Goal: Transaction & Acquisition: Purchase product/service

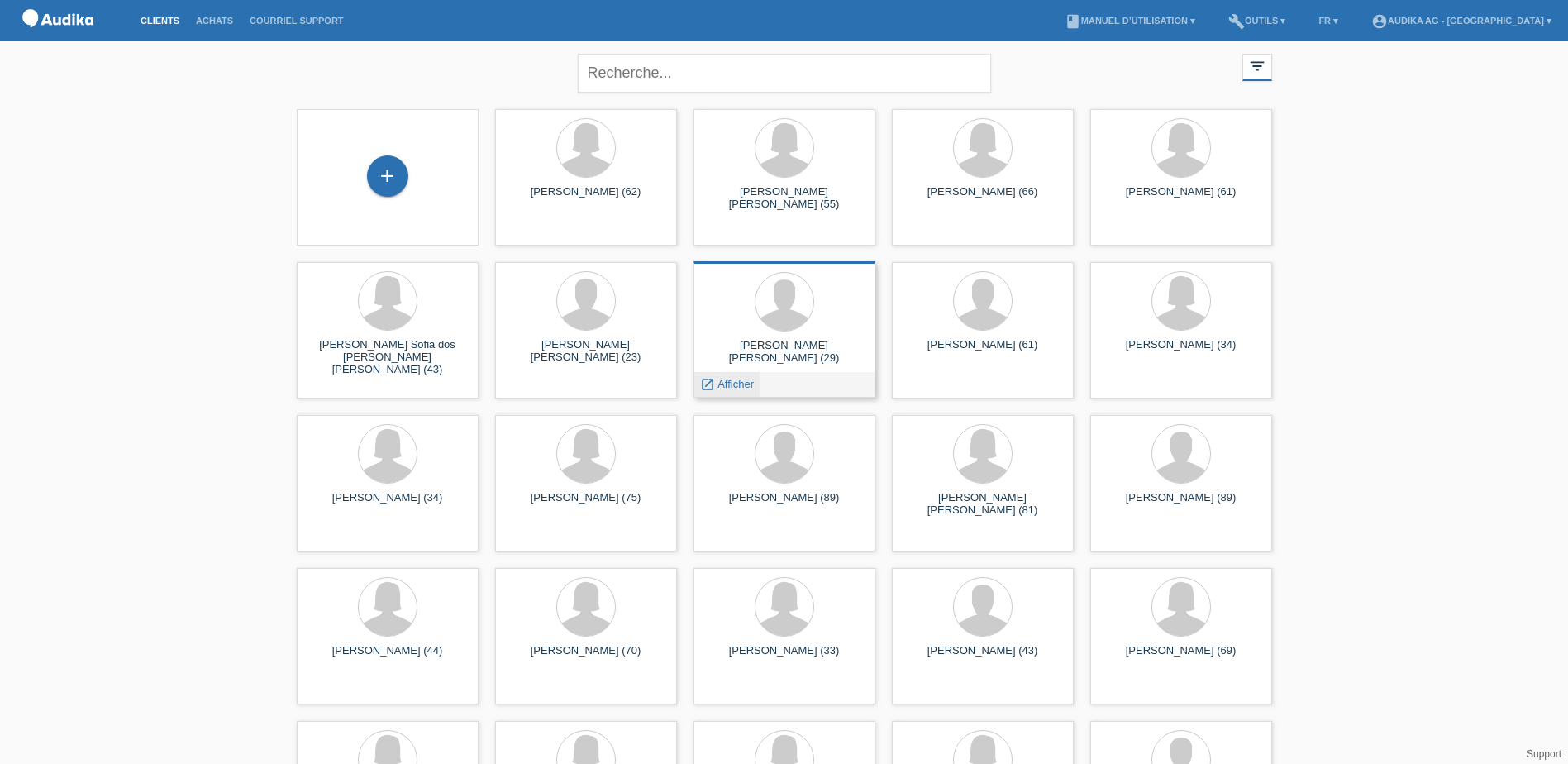
click at [737, 385] on span "Afficher" at bounding box center [736, 384] width 36 height 12
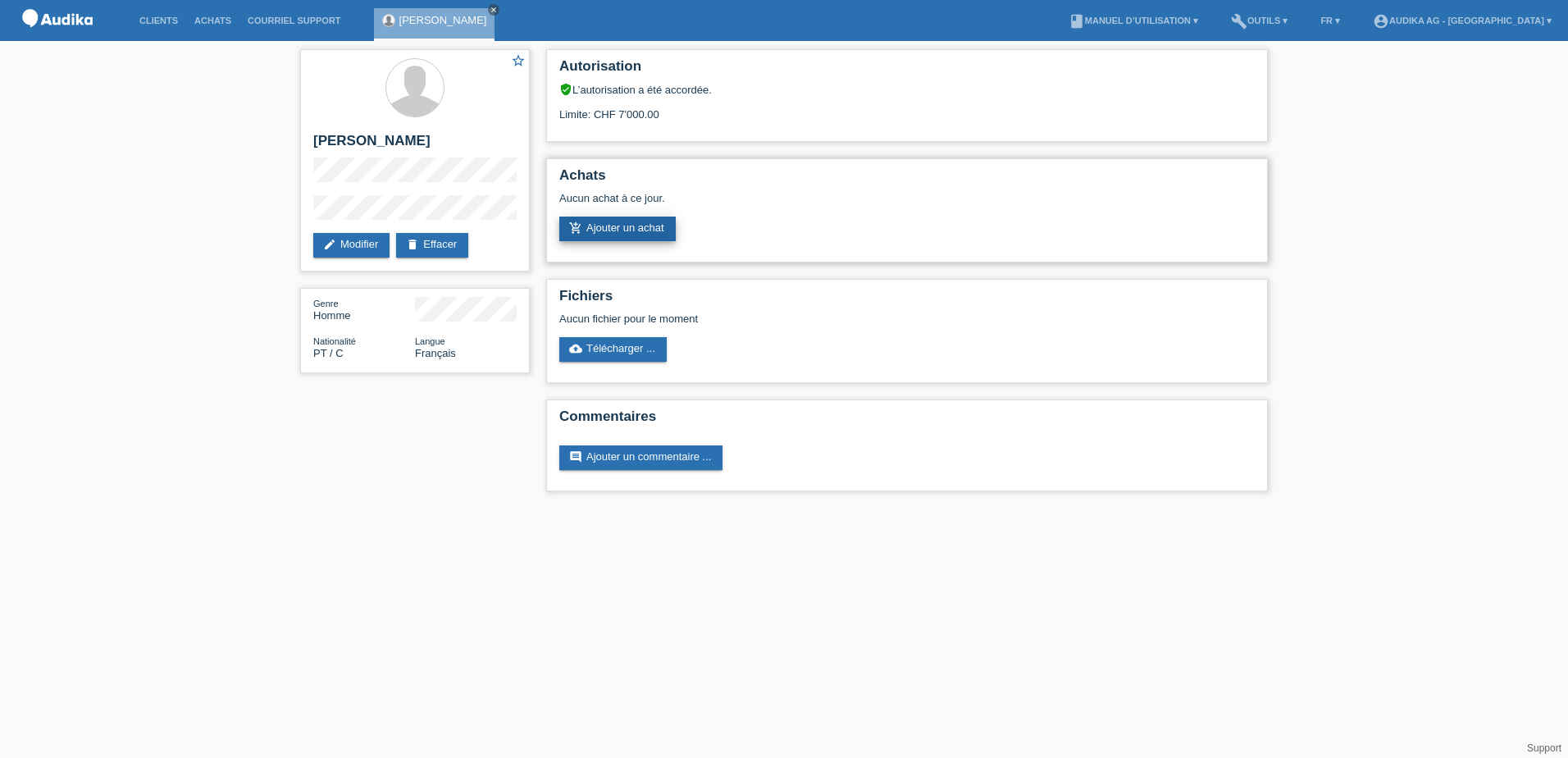
click at [646, 228] on link "add_shopping_cart Ajouter un achat" at bounding box center [617, 229] width 116 height 25
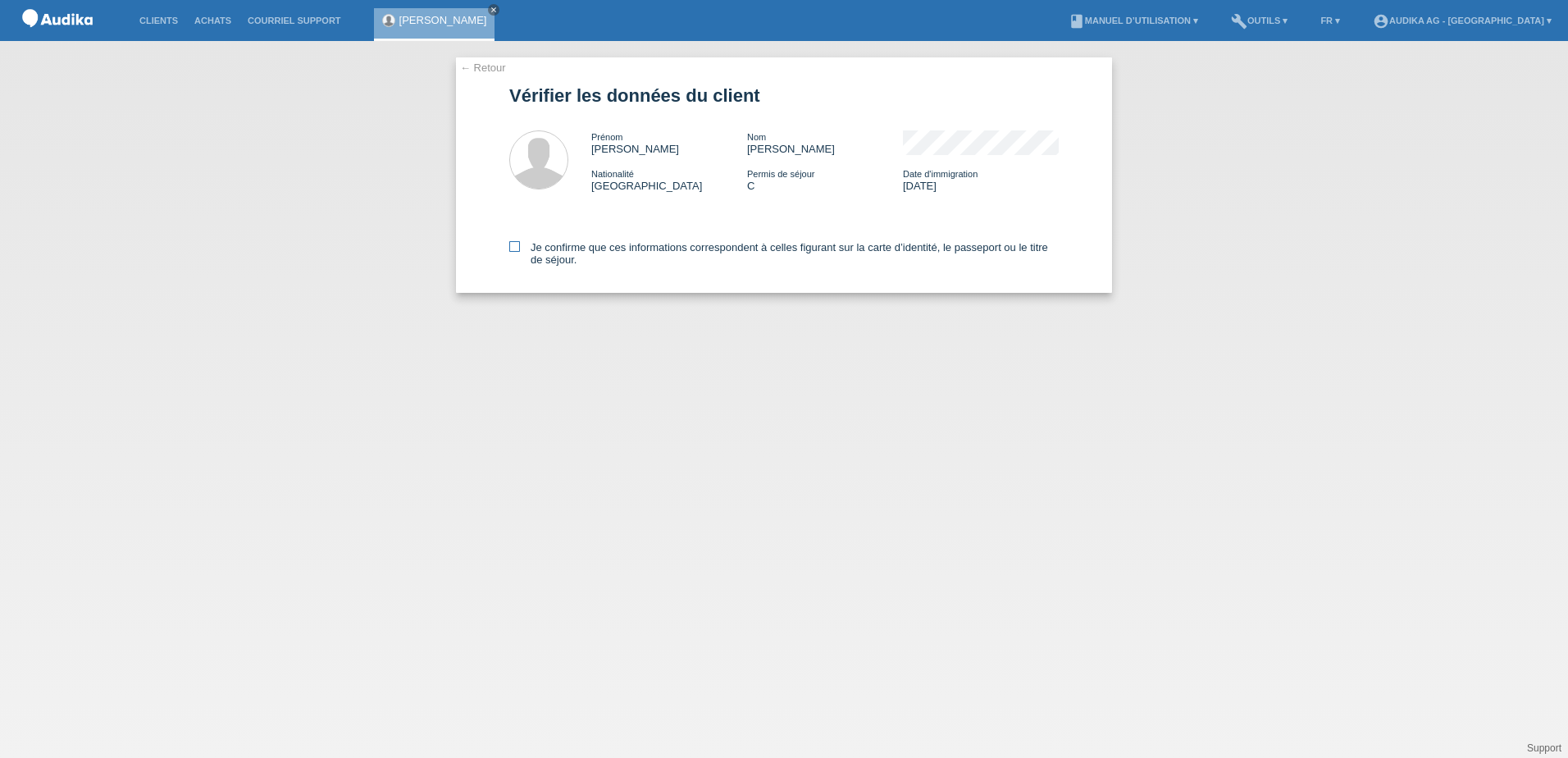
click at [519, 246] on icon at bounding box center [514, 246] width 10 height 10
click at [519, 246] on input "Je confirme que ces informations correspondent à celles figurant sur la carte d…" at bounding box center [514, 246] width 10 height 10
checkbox input "true"
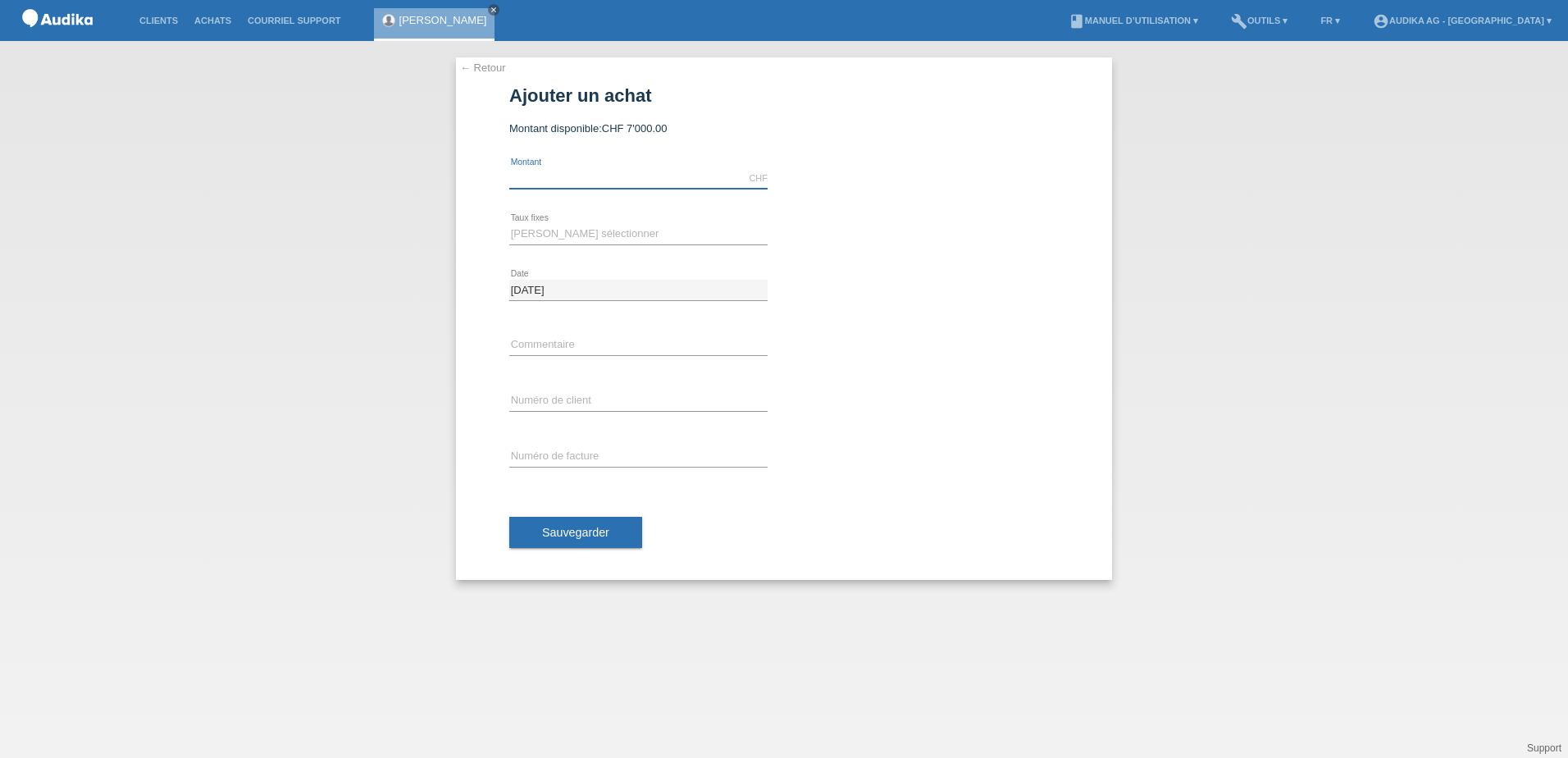
click at [599, 180] on input "text" at bounding box center [638, 179] width 258 height 21
type input "3581.50"
click at [627, 234] on select "Veuillez sélectionner 12 versements 24 versements" at bounding box center [638, 233] width 258 height 20
select select "178"
click at [509, 224] on select "Veuillez sélectionner 12 versements 24 versements" at bounding box center [638, 233] width 258 height 20
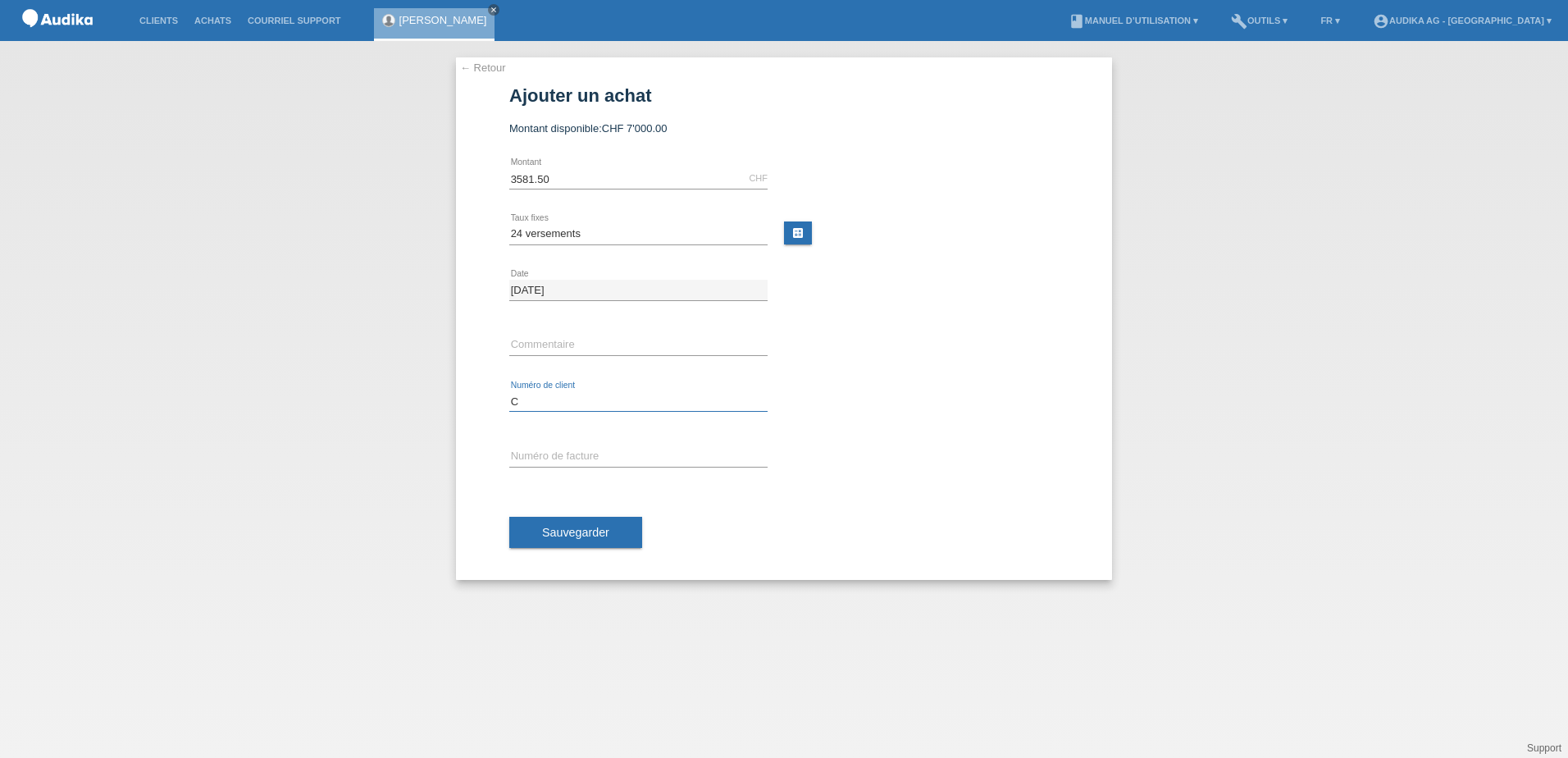
click at [517, 397] on input "C" at bounding box center [638, 402] width 258 height 21
paste input "1405190"
type input "C14051905"
click at [566, 539] on button "Sauvegarder" at bounding box center [576, 532] width 133 height 31
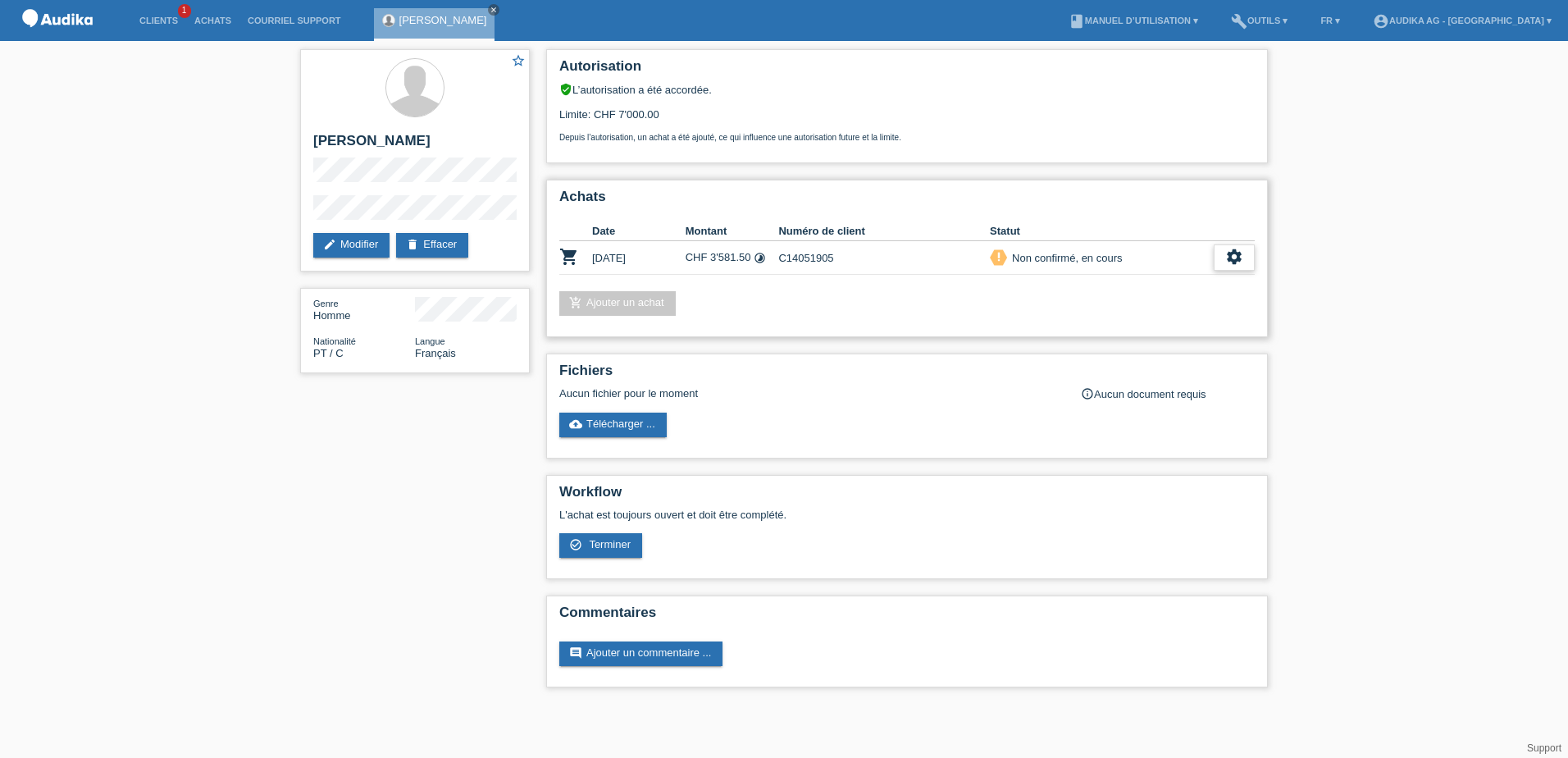
click at [1235, 256] on icon "settings" at bounding box center [1234, 256] width 18 height 18
click at [1111, 336] on span "Terminer" at bounding box center [1120, 332] width 47 height 20
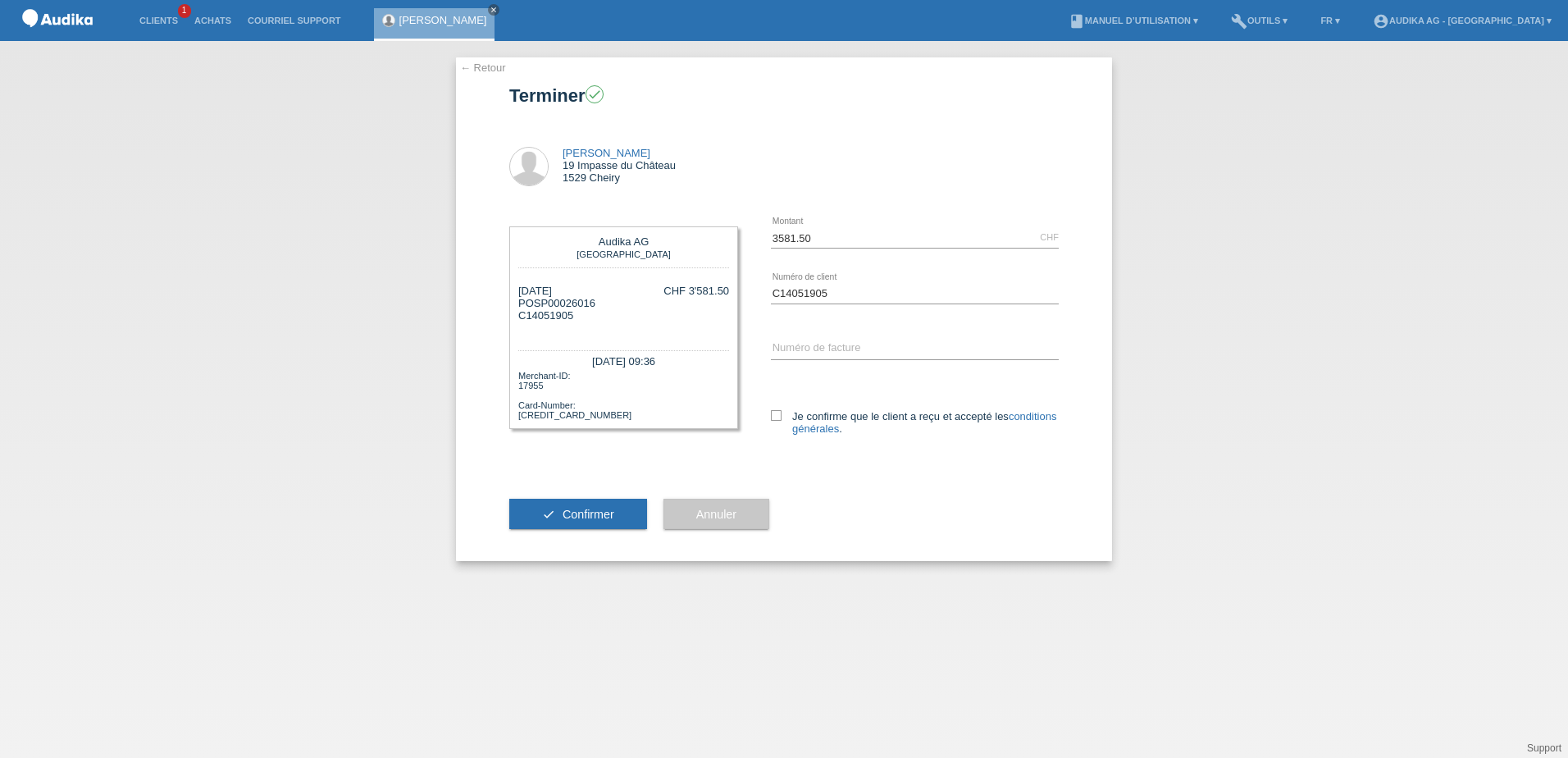
click at [524, 300] on div "Audika AG Lausanne 12.08.2025 POSP00026016 C14051905 CHF 3'581.50" at bounding box center [624, 328] width 228 height 203
drag, startPoint x: 524, startPoint y: 300, endPoint x: 623, endPoint y: 302, distance: 99.0
click at [623, 302] on div "12.08.2025 POSP00026016 C14051905 CHF 3'581.50" at bounding box center [623, 309] width 210 height 50
drag, startPoint x: 519, startPoint y: 303, endPoint x: 603, endPoint y: 303, distance: 84.0
click at [603, 303] on div "12.08.2025 POSP00026016 C14051905 CHF 3'581.50" at bounding box center [623, 309] width 210 height 50
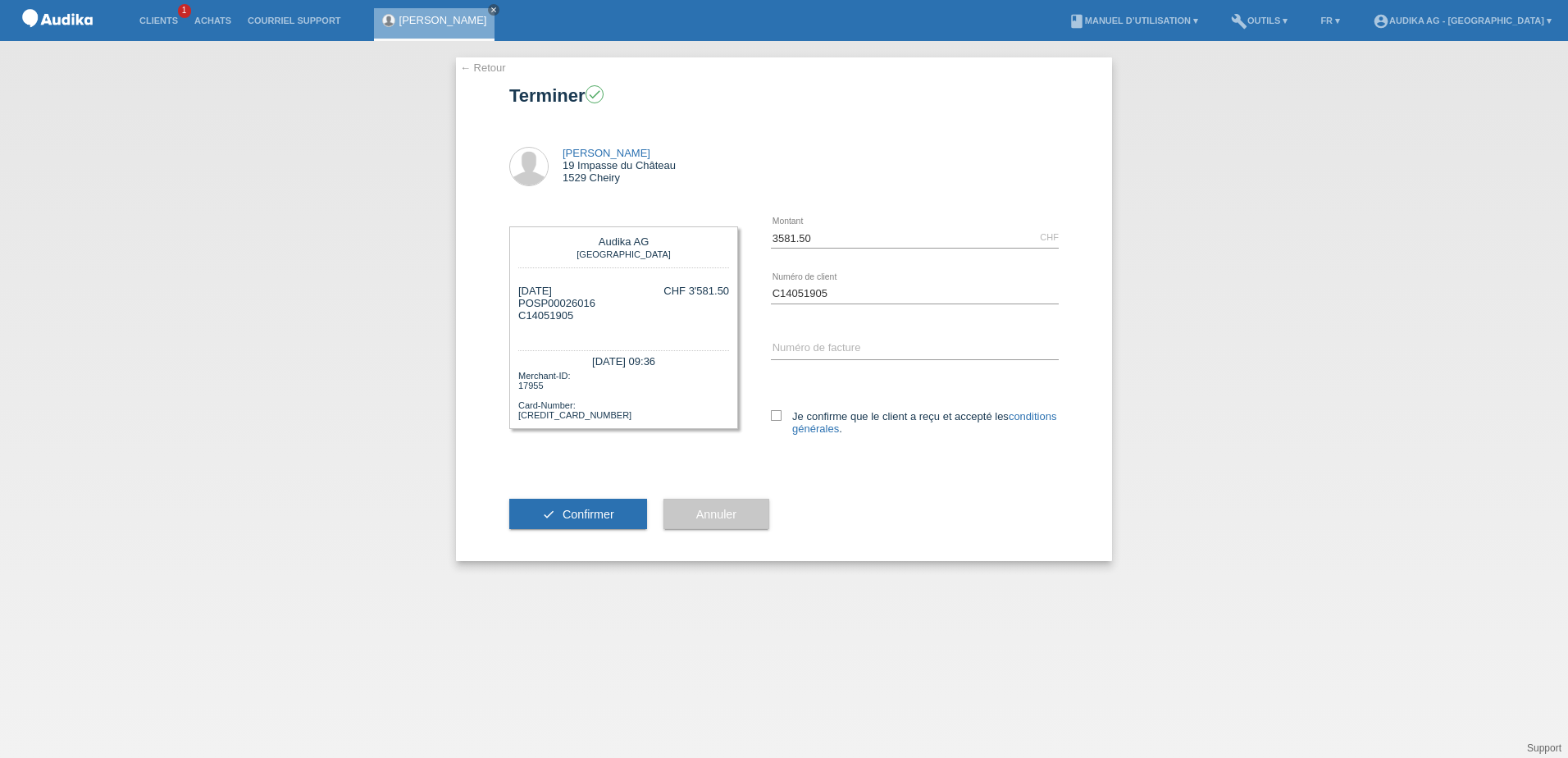
copy div "POSP00026016"
click at [778, 347] on input "SOI" at bounding box center [915, 349] width 288 height 21
click at [794, 347] on input "SOI" at bounding box center [915, 349] width 288 height 21
type input "SOI000344720"
drag, startPoint x: 779, startPoint y: 414, endPoint x: 770, endPoint y: 425, distance: 14.2
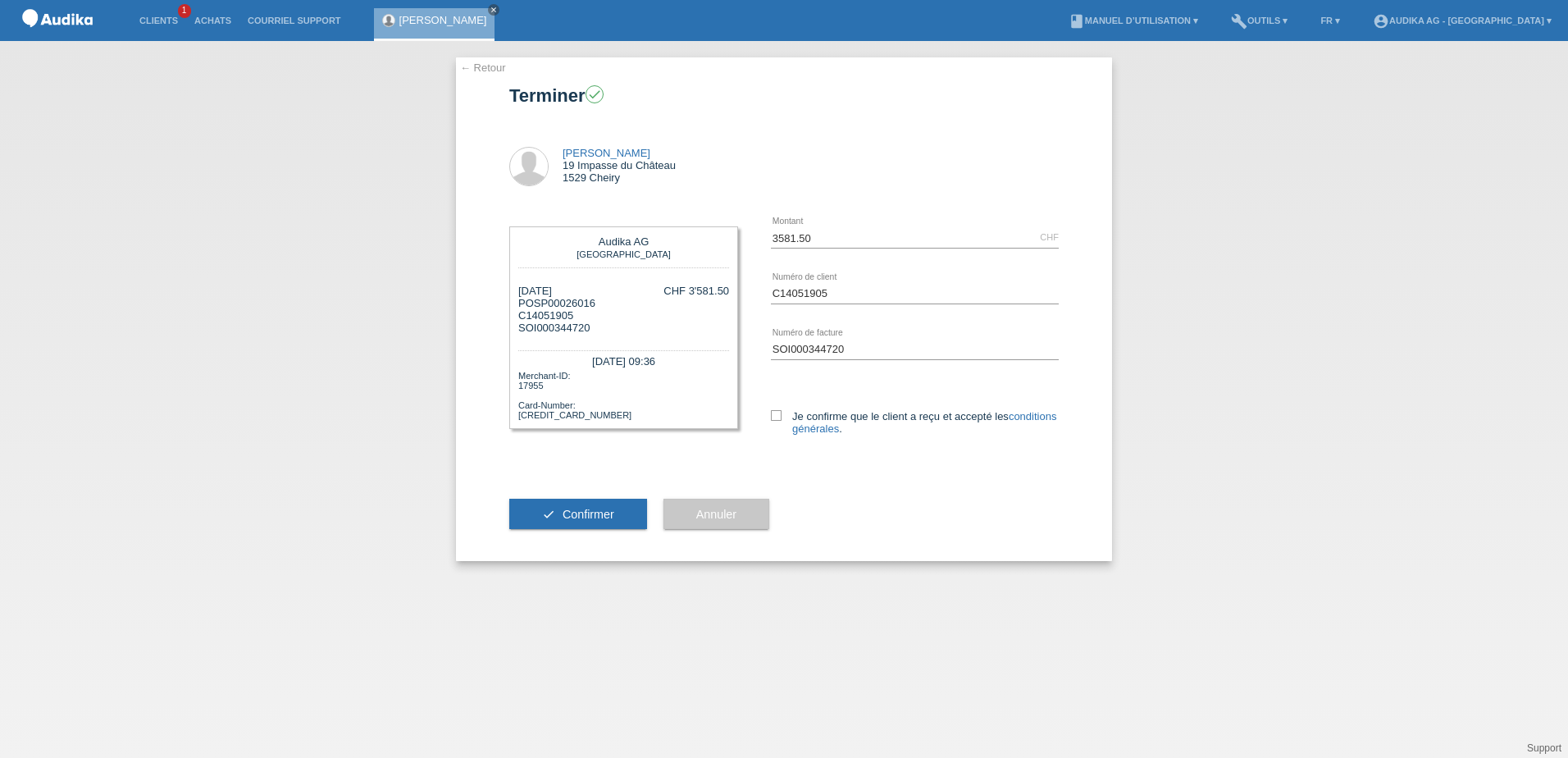
click at [779, 414] on icon at bounding box center [776, 415] width 10 height 10
click at [779, 414] on input "Je confirme que le client a reçu et accepté les conditions générales ." at bounding box center [776, 415] width 10 height 10
checkbox input "true"
click at [614, 513] on button "check Confirmer" at bounding box center [578, 514] width 138 height 31
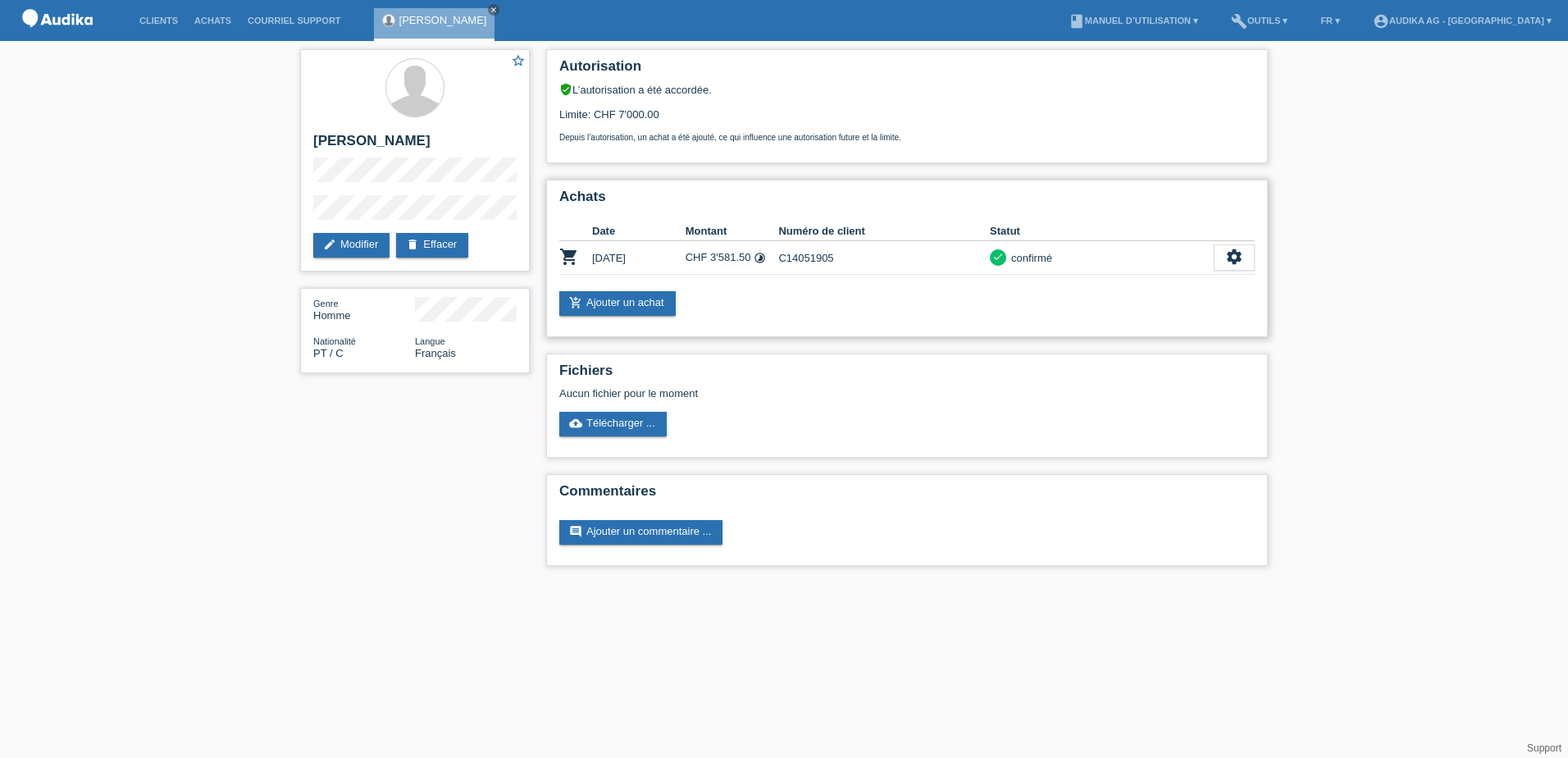
click at [1234, 259] on icon "settings" at bounding box center [1234, 256] width 18 height 18
click at [1074, 310] on span "Télécharger CGV" at bounding box center [1086, 308] width 88 height 20
click at [1239, 257] on icon "settings" at bounding box center [1234, 256] width 18 height 18
click at [1082, 334] on span "Télécharger les détails du financement" at bounding box center [1136, 332] width 188 height 20
click at [1233, 255] on icon "settings" at bounding box center [1234, 256] width 18 height 18
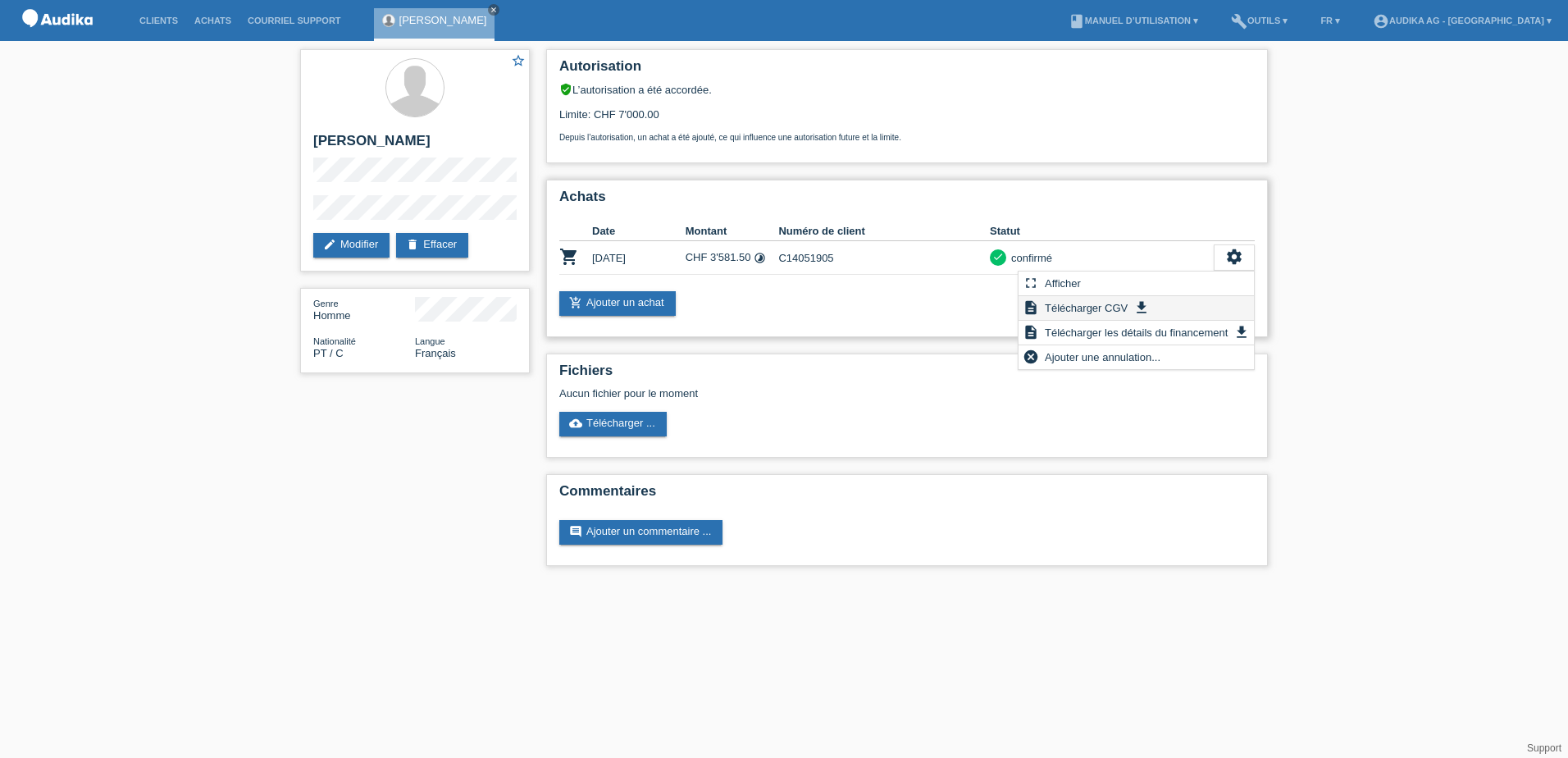
click at [1092, 310] on span "Télécharger CGV" at bounding box center [1086, 308] width 88 height 20
